Goal: Task Accomplishment & Management: Use online tool/utility

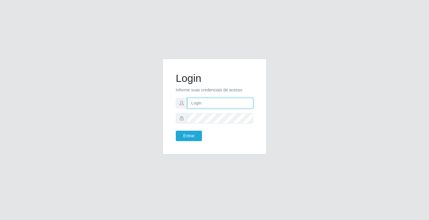
drag, startPoint x: 0, startPoint y: 0, endPoint x: 200, endPoint y: 106, distance: 226.2
click at [200, 106] on input "text" at bounding box center [221, 103] width 66 height 10
type input "zivaneide@ideal"
click at [176, 131] on button "Entrar" at bounding box center [189, 136] width 26 height 10
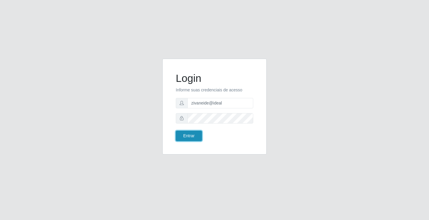
click at [185, 134] on button "Entrar" at bounding box center [189, 136] width 26 height 10
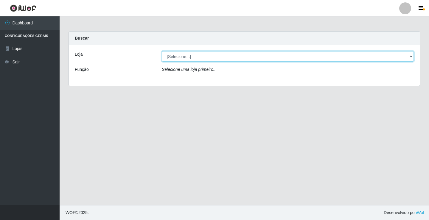
click at [412, 56] on select "[Selecione...] Ideal - Conceição" at bounding box center [288, 56] width 252 height 10
select select "231"
click at [162, 51] on select "[Selecione...] Ideal - Conceição" at bounding box center [288, 56] width 252 height 10
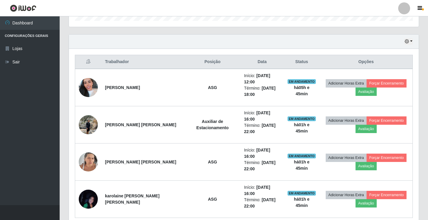
scroll to position [194, 0]
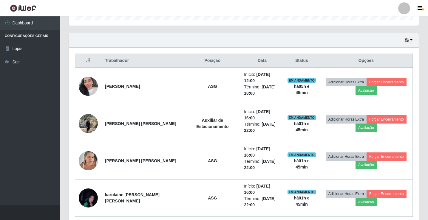
click at [413, 40] on div "Hoje 1 dia 3 dias 1 Semana Não encerrados" at bounding box center [244, 40] width 350 height 14
click at [412, 39] on button "button" at bounding box center [408, 40] width 8 height 7
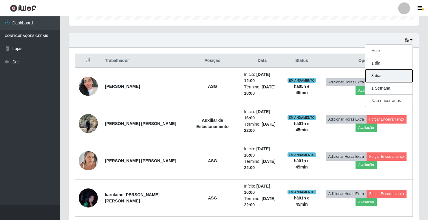
click at [385, 78] on button "3 dias" at bounding box center [388, 76] width 47 height 13
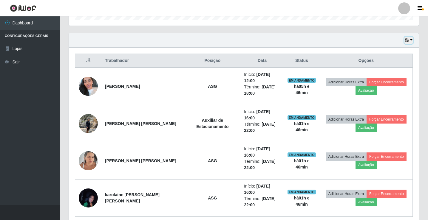
click at [411, 40] on button "button" at bounding box center [408, 40] width 8 height 7
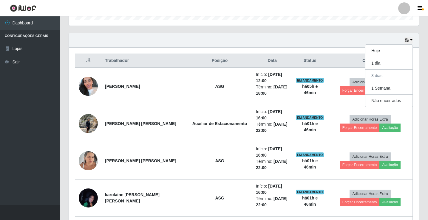
scroll to position [492, 0]
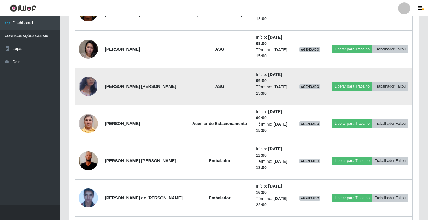
click at [385, 73] on td "Liberar para Trabalho Trabalhador Faltou" at bounding box center [370, 86] width 85 height 37
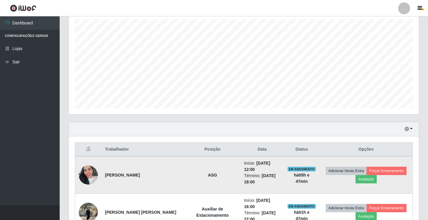
scroll to position [104, 0]
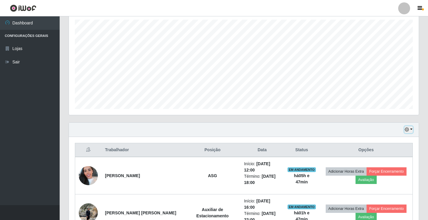
click at [412, 129] on button "button" at bounding box center [408, 129] width 8 height 7
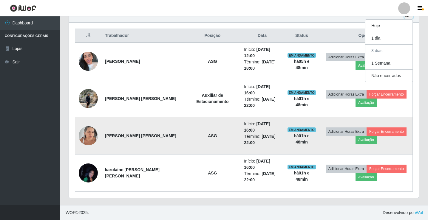
scroll to position [194, 0]
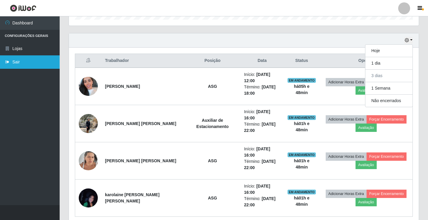
click at [14, 58] on link "Sair" at bounding box center [30, 61] width 60 height 13
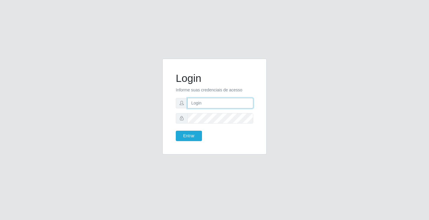
click at [216, 102] on input "text" at bounding box center [221, 103] width 66 height 10
type input "zivaneide@ideal"
click at [176, 131] on button "Entrar" at bounding box center [189, 136] width 26 height 10
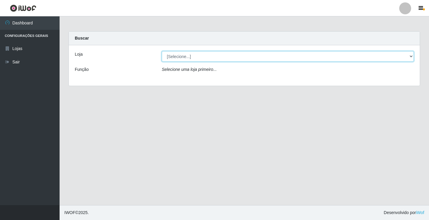
click at [413, 55] on select "[Selecione...] Ideal - Conceição" at bounding box center [288, 56] width 252 height 10
select select "231"
click at [162, 51] on select "[Selecione...] Ideal - Conceição" at bounding box center [288, 56] width 252 height 10
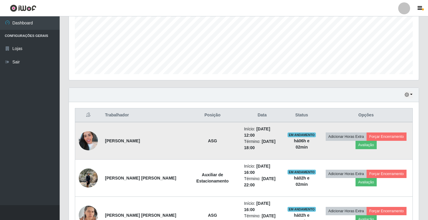
scroll to position [194, 0]
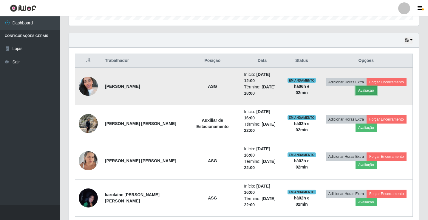
click at [358, 87] on button "Avaliação" at bounding box center [365, 90] width 21 height 8
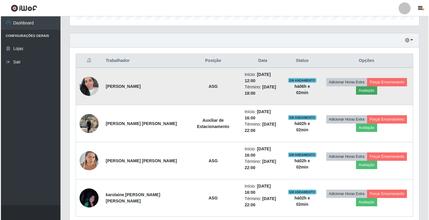
scroll to position [124, 347]
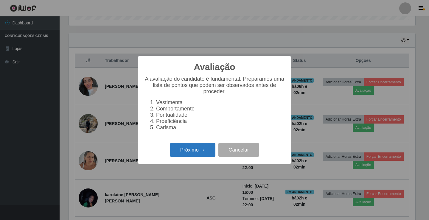
click at [199, 154] on button "Próximo →" at bounding box center [192, 150] width 45 height 14
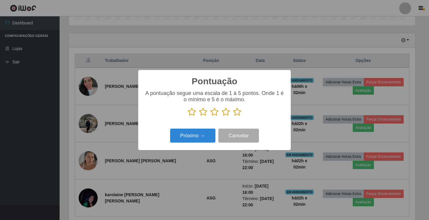
scroll to position [298066, 297843]
click at [227, 111] on icon at bounding box center [226, 112] width 8 height 9
click at [222, 117] on input "radio" at bounding box center [222, 117] width 0 height 0
click at [199, 136] on button "Próximo →" at bounding box center [192, 136] width 45 height 14
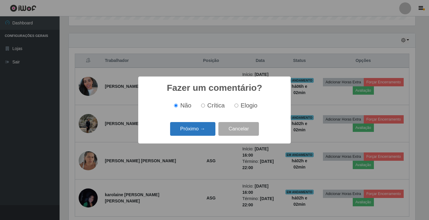
click at [207, 132] on button "Próximo →" at bounding box center [192, 129] width 45 height 14
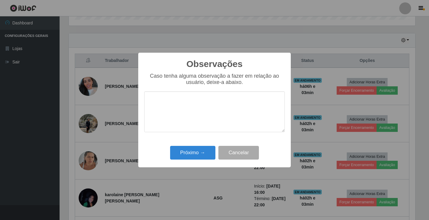
click at [225, 110] on textarea at bounding box center [214, 112] width 141 height 41
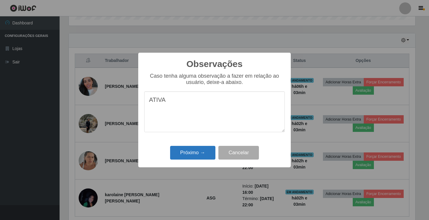
type textarea "ATIVA"
click at [204, 155] on button "Próximo →" at bounding box center [192, 153] width 45 height 14
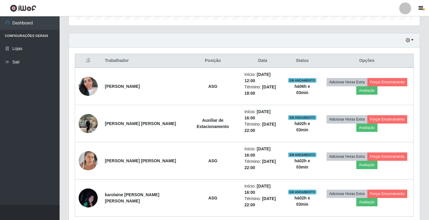
scroll to position [124, 350]
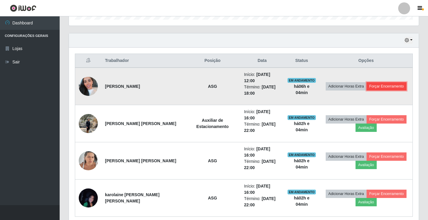
click at [391, 86] on button "Forçar Encerramento" at bounding box center [386, 86] width 40 height 8
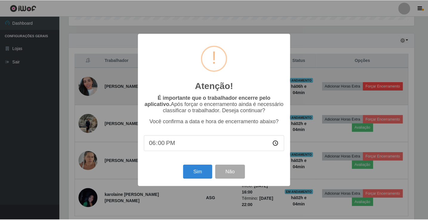
scroll to position [124, 347]
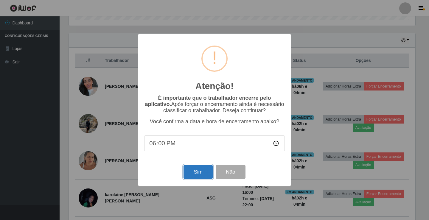
click at [190, 174] on button "Sim" at bounding box center [198, 172] width 29 height 14
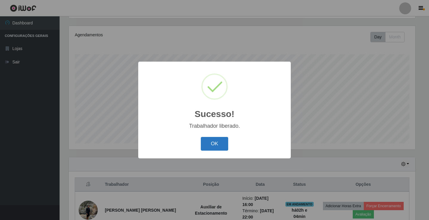
click at [219, 146] on button "OK" at bounding box center [215, 144] width 28 height 14
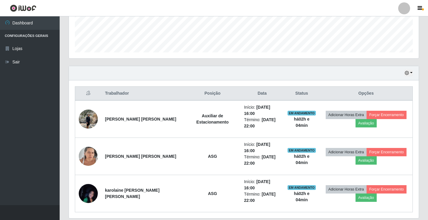
scroll to position [163, 0]
